Goal: Task Accomplishment & Management: Manage account settings

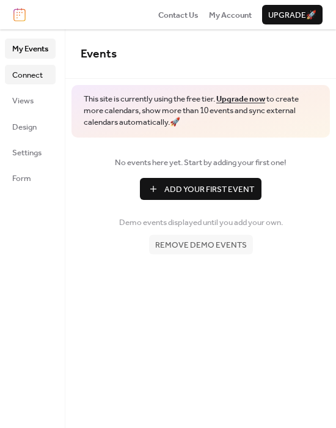
click at [35, 73] on span "Connect" at bounding box center [27, 75] width 31 height 12
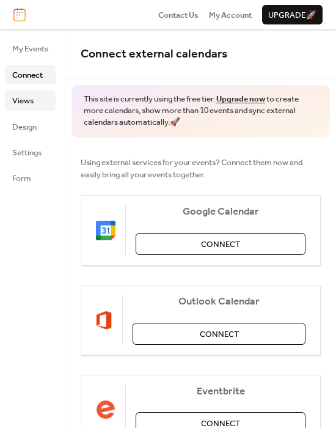
click at [26, 95] on span "Views" at bounding box center [22, 101] width 21 height 12
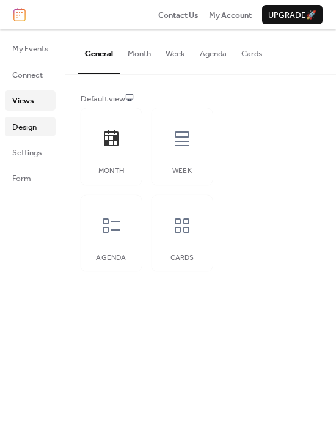
click at [26, 130] on span "Design" at bounding box center [24, 127] width 24 height 12
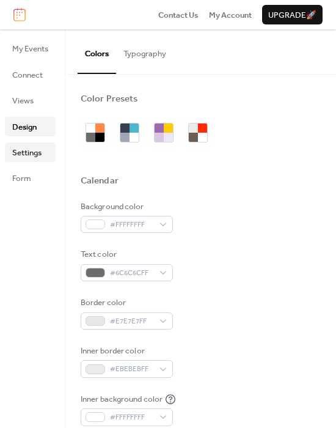
click at [28, 152] on span "Settings" at bounding box center [26, 153] width 29 height 12
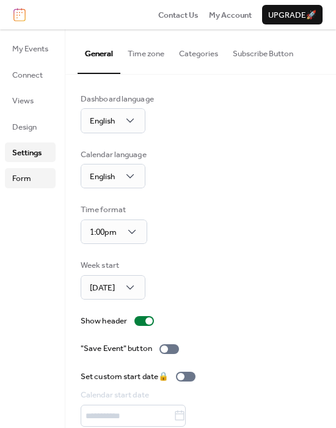
click at [27, 173] on span "Form" at bounding box center [21, 178] width 19 height 12
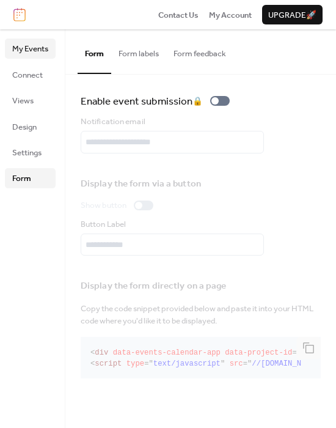
click at [29, 51] on span "My Events" at bounding box center [30, 49] width 36 height 12
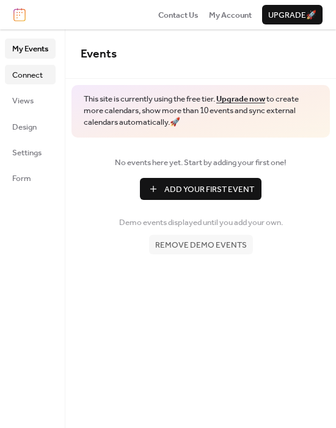
click at [42, 73] on span "Connect" at bounding box center [27, 75] width 31 height 12
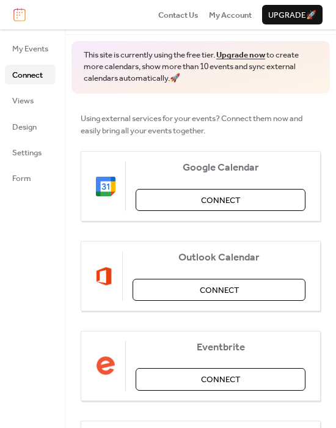
scroll to position [24, 0]
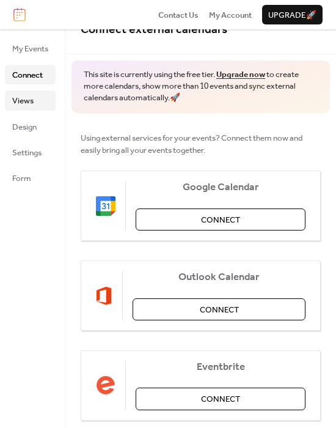
click at [32, 101] on span "Views" at bounding box center [22, 101] width 21 height 12
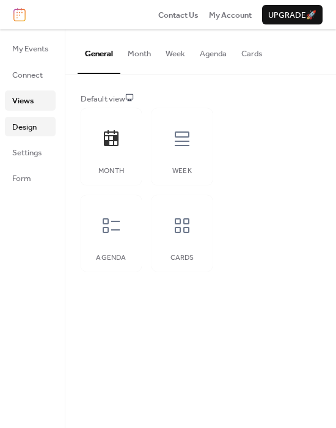
click at [32, 117] on link "Design" at bounding box center [30, 127] width 51 height 20
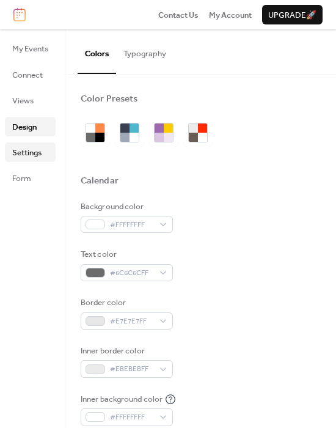
click at [27, 148] on span "Settings" at bounding box center [26, 153] width 29 height 12
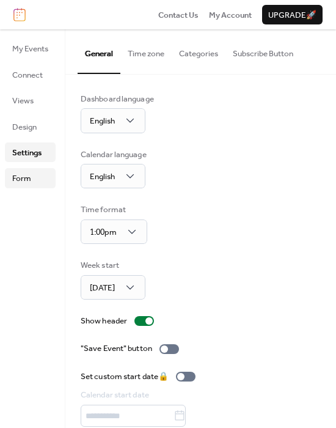
click at [29, 176] on span "Form" at bounding box center [21, 178] width 19 height 12
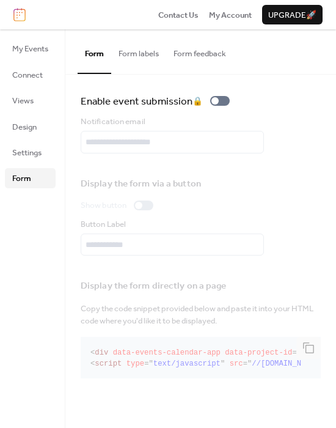
click at [148, 65] on button "Form labels" at bounding box center [138, 50] width 55 height 43
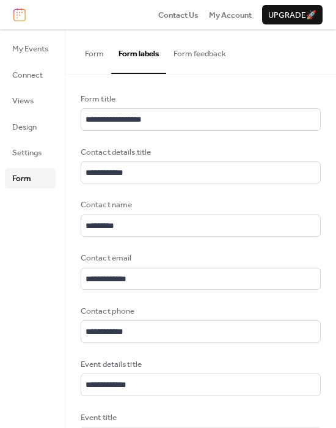
click at [184, 57] on button "Form feedback" at bounding box center [199, 50] width 67 height 43
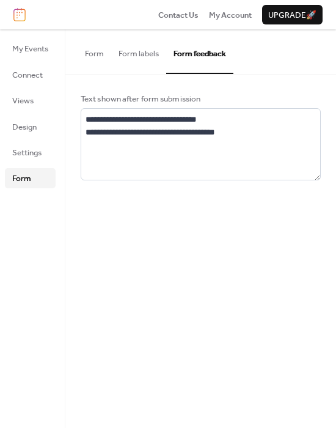
click at [101, 57] on button "Form" at bounding box center [95, 50] width 34 height 43
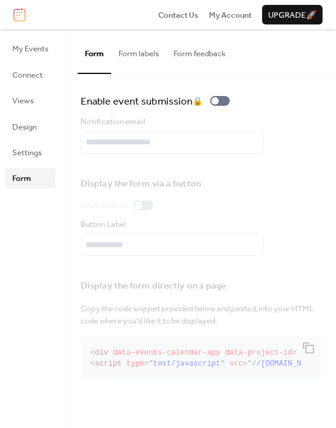
click at [280, 31] on div "Form Form labels Form feedback" at bounding box center [200, 51] width 271 height 45
click at [295, 12] on span "Upgrade 🚀" at bounding box center [292, 15] width 48 height 12
